Goal: Information Seeking & Learning: Learn about a topic

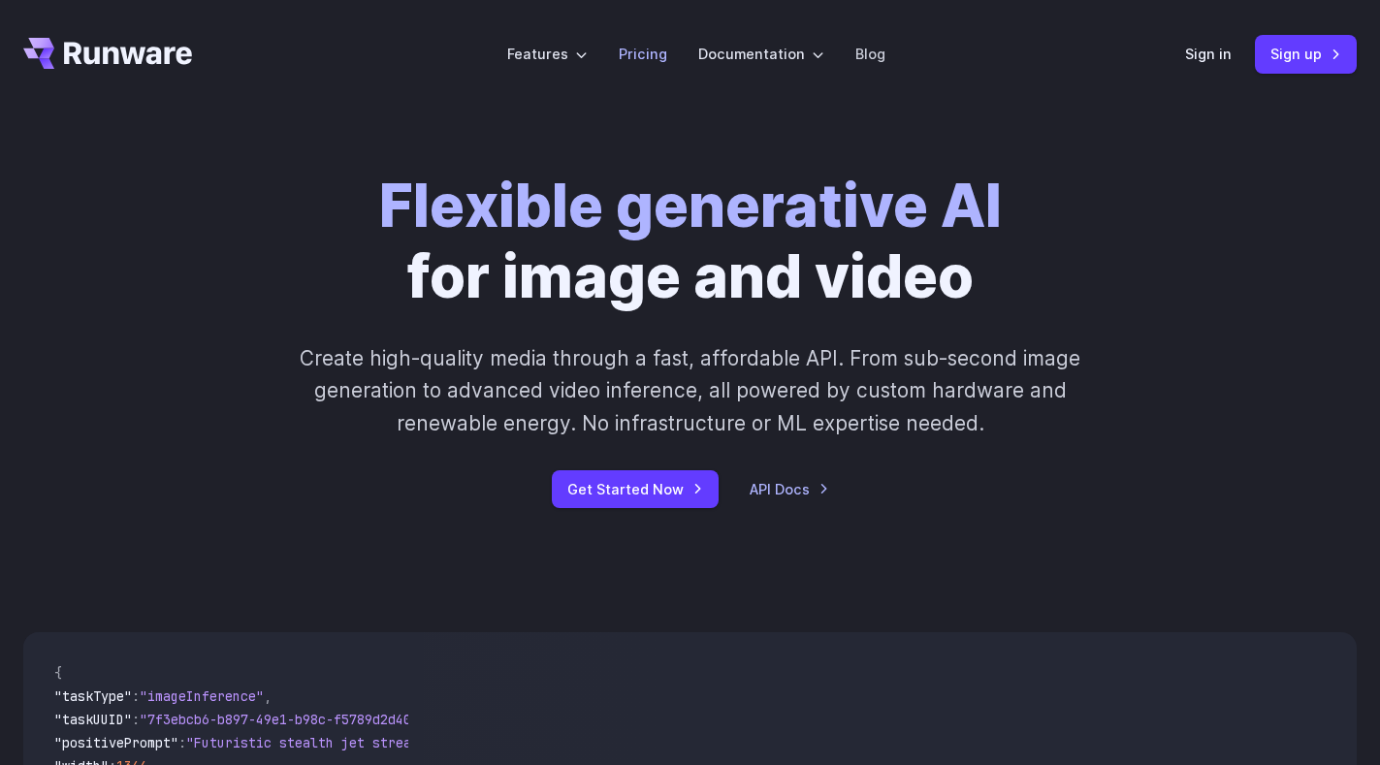
click at [635, 58] on link "Pricing" at bounding box center [643, 54] width 48 height 22
drag, startPoint x: 635, startPoint y: 58, endPoint x: 639, endPoint y: 69, distance: 11.3
click at [635, 58] on link "Pricing" at bounding box center [643, 54] width 48 height 22
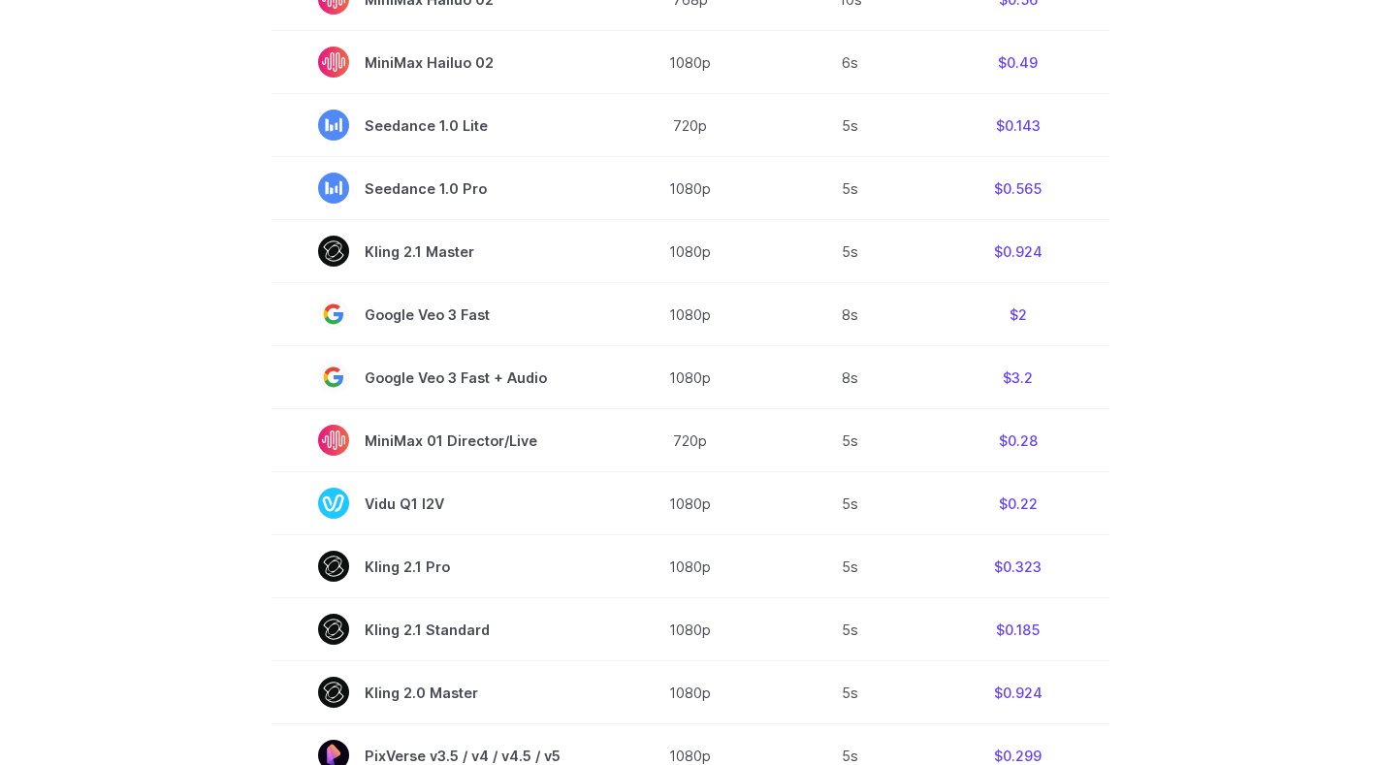
scroll to position [502, 0]
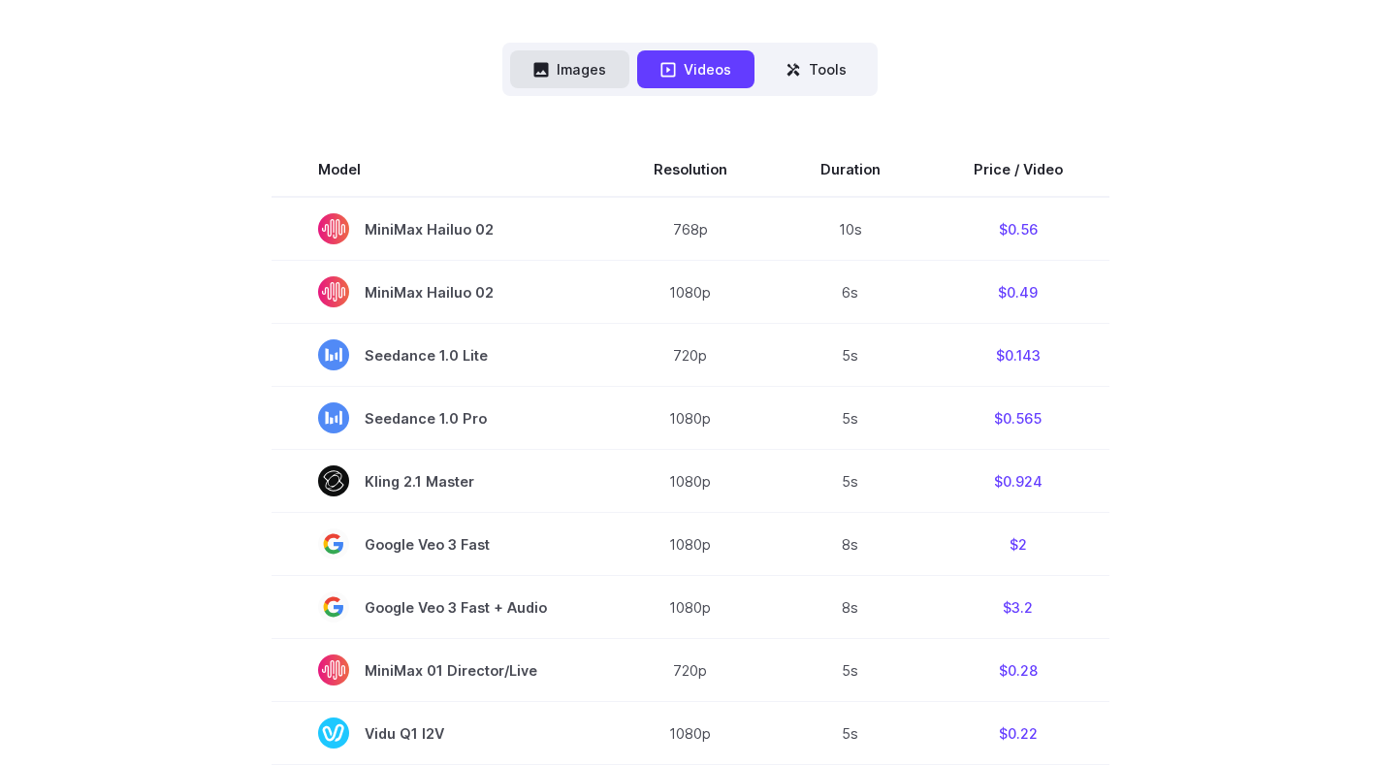
click at [543, 77] on icon at bounding box center [541, 69] width 15 height 15
click at [548, 77] on icon at bounding box center [541, 69] width 15 height 15
click at [549, 77] on icon at bounding box center [541, 70] width 16 height 16
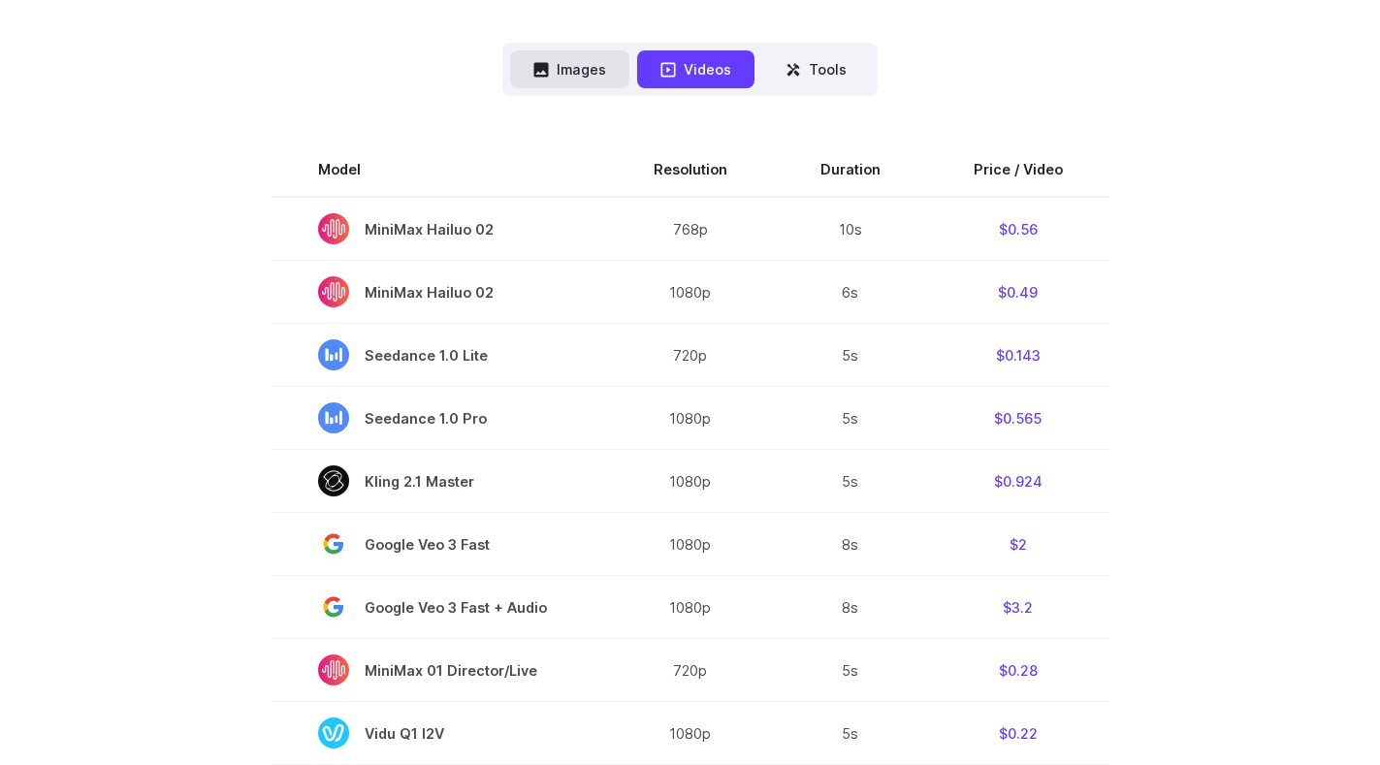
click at [549, 77] on icon at bounding box center [541, 70] width 16 height 16
click at [569, 61] on button "Images" at bounding box center [569, 69] width 119 height 38
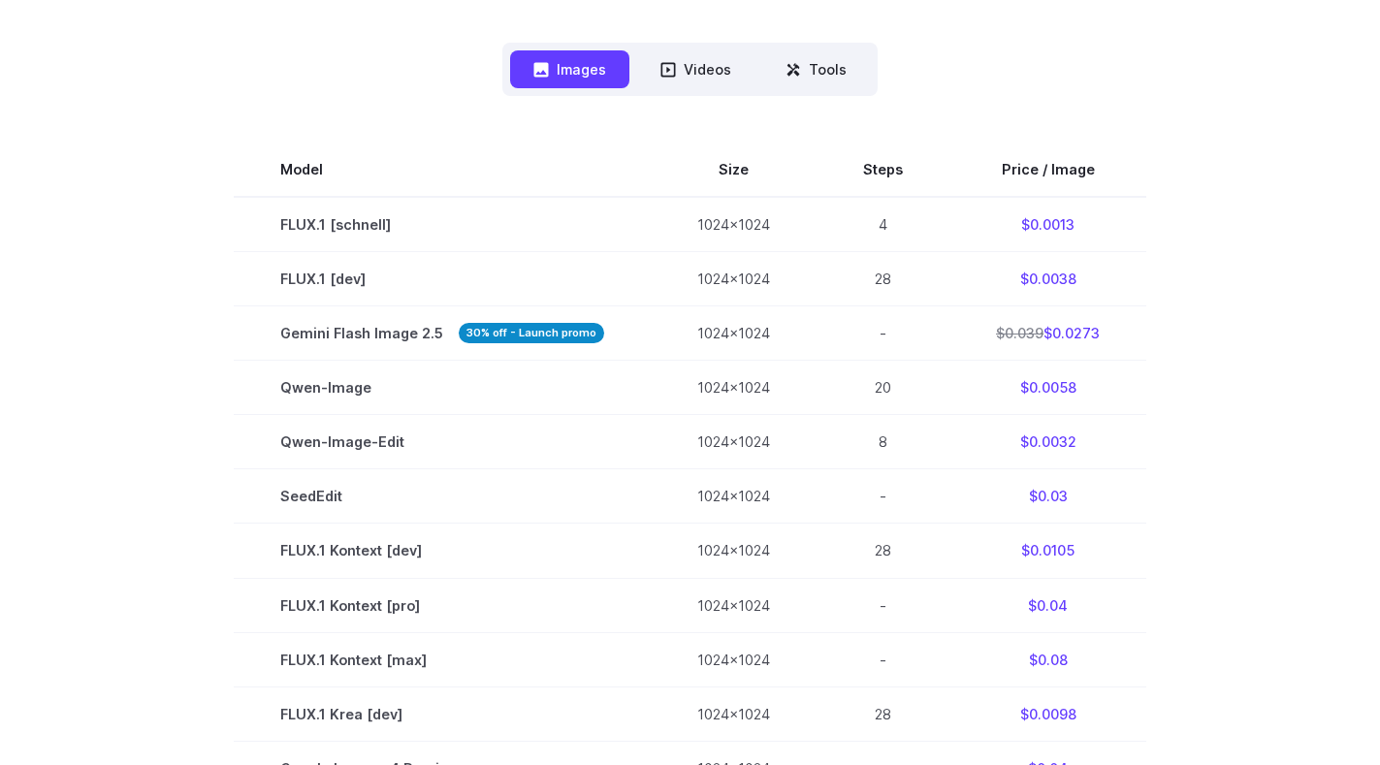
click at [569, 61] on button "Images" at bounding box center [569, 69] width 119 height 38
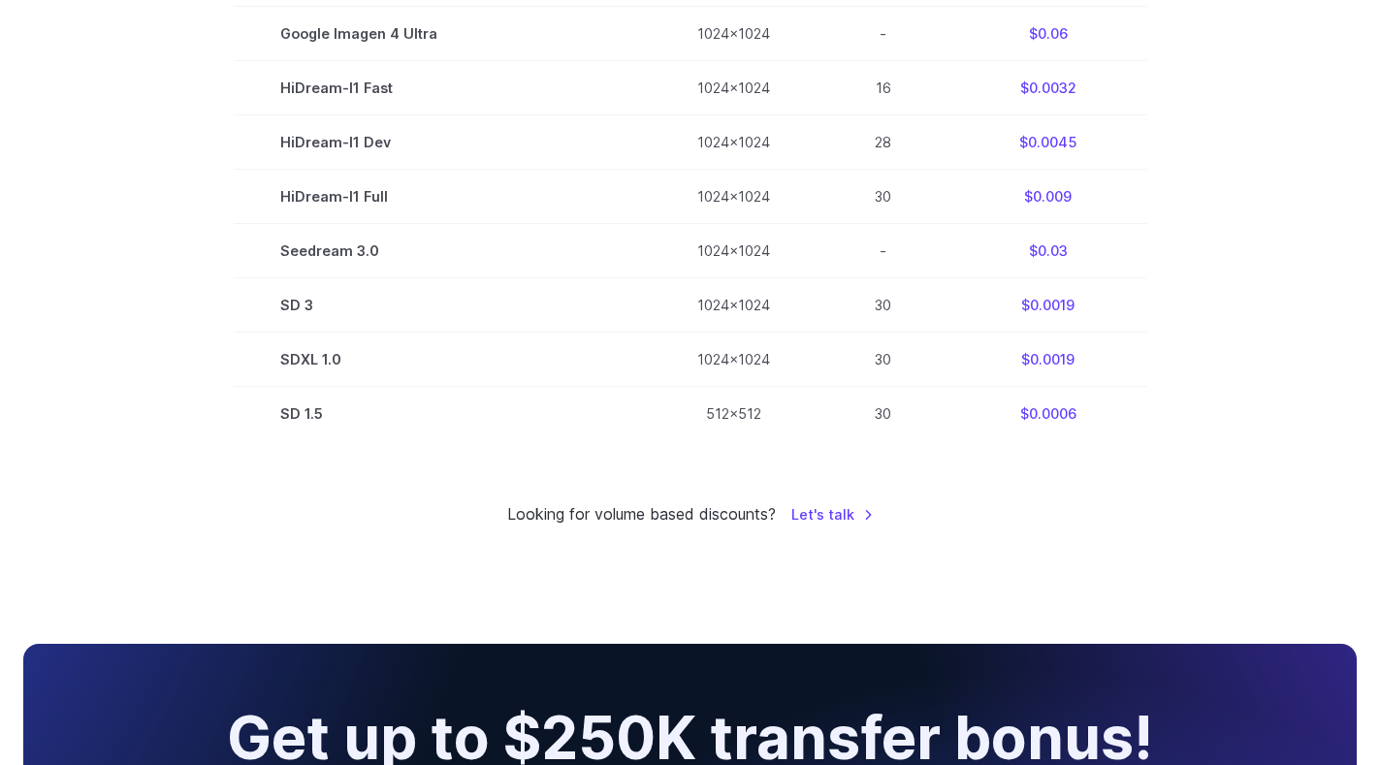
scroll to position [1325, 0]
